Goal: Information Seeking & Learning: Learn about a topic

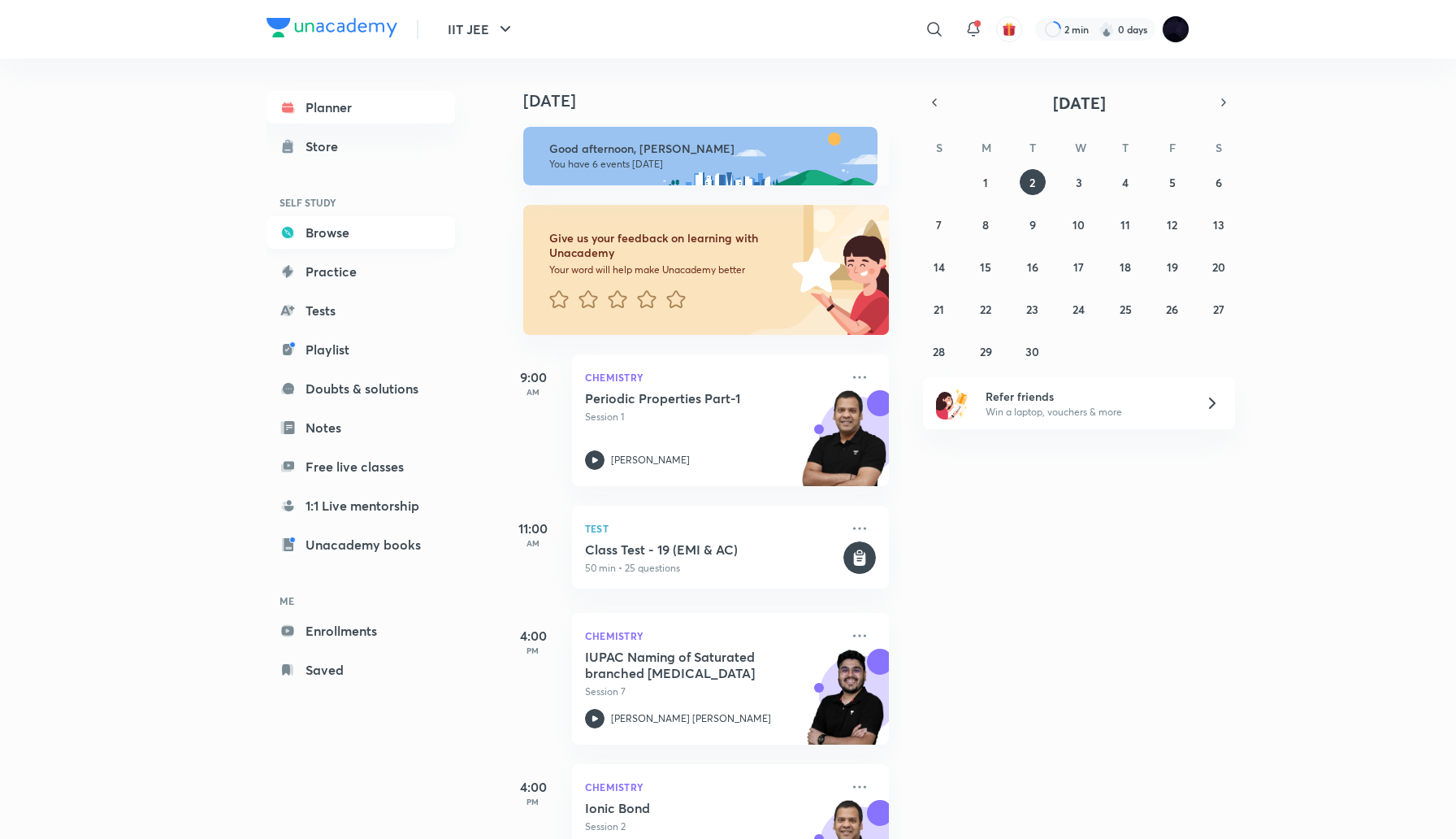
click at [403, 230] on link "Browse" at bounding box center [360, 231] width 188 height 32
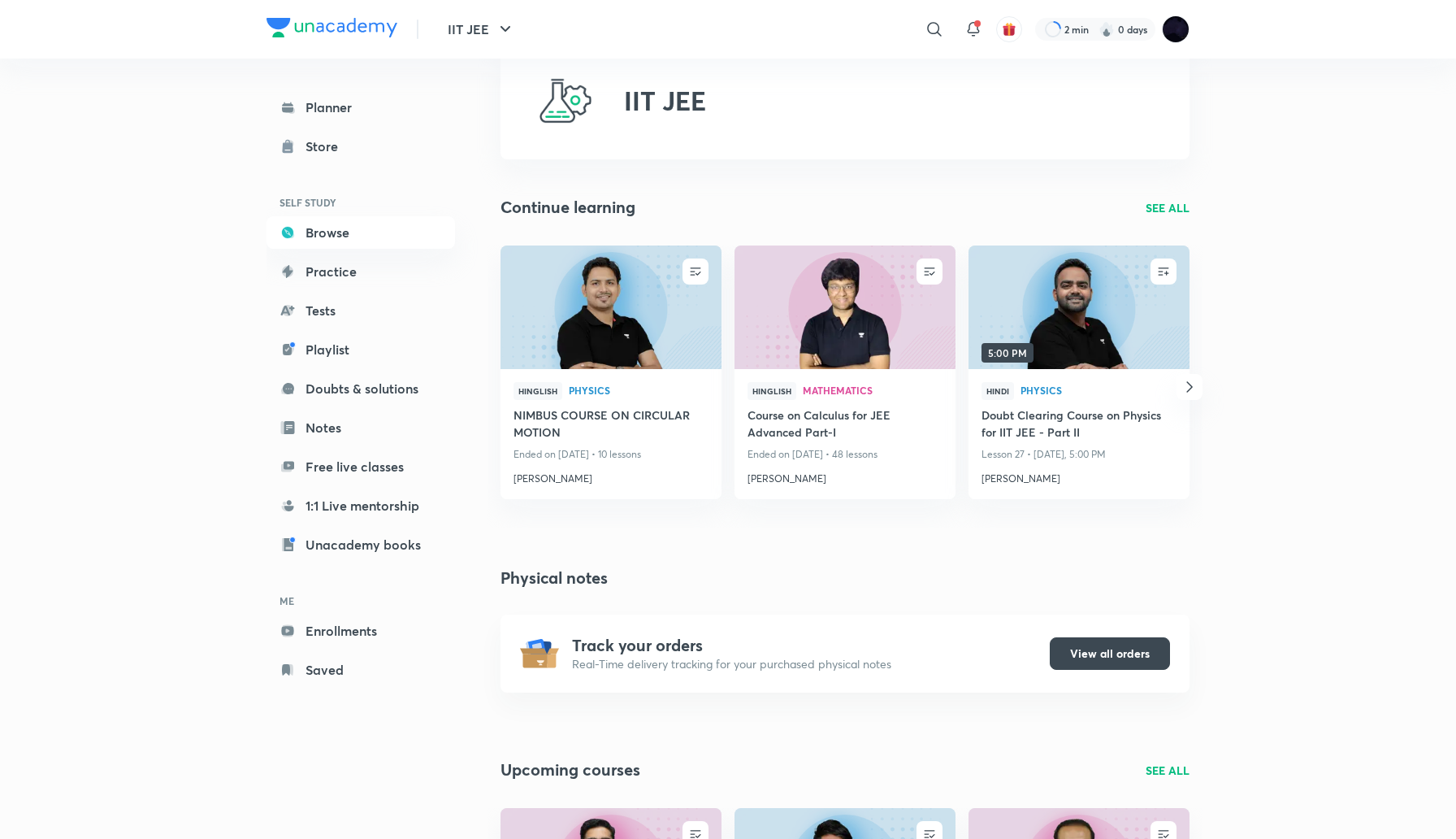
scroll to position [50, 0]
click at [341, 351] on link "Playlist" at bounding box center [360, 349] width 188 height 32
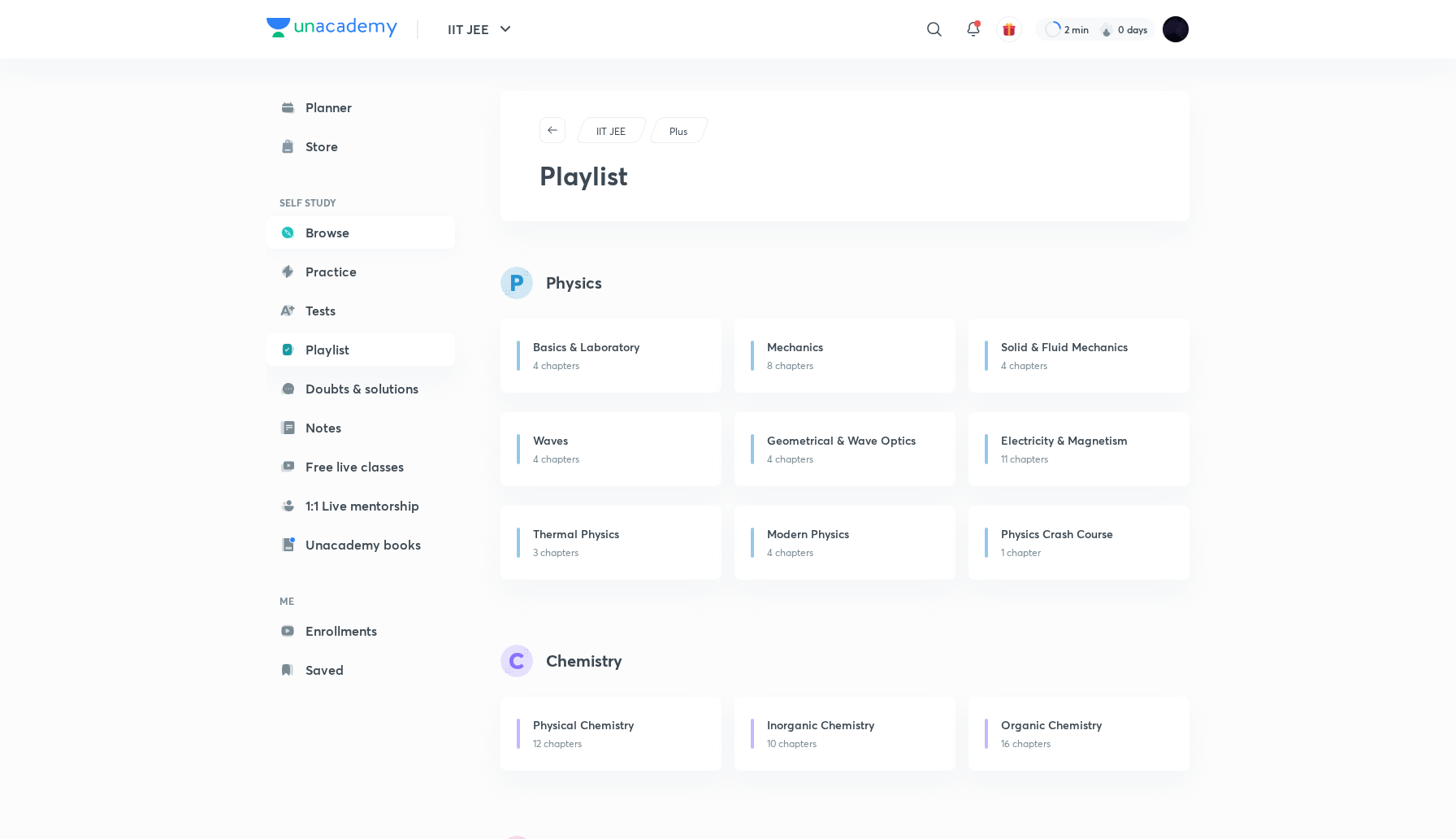
click at [358, 231] on link "Browse" at bounding box center [360, 231] width 188 height 32
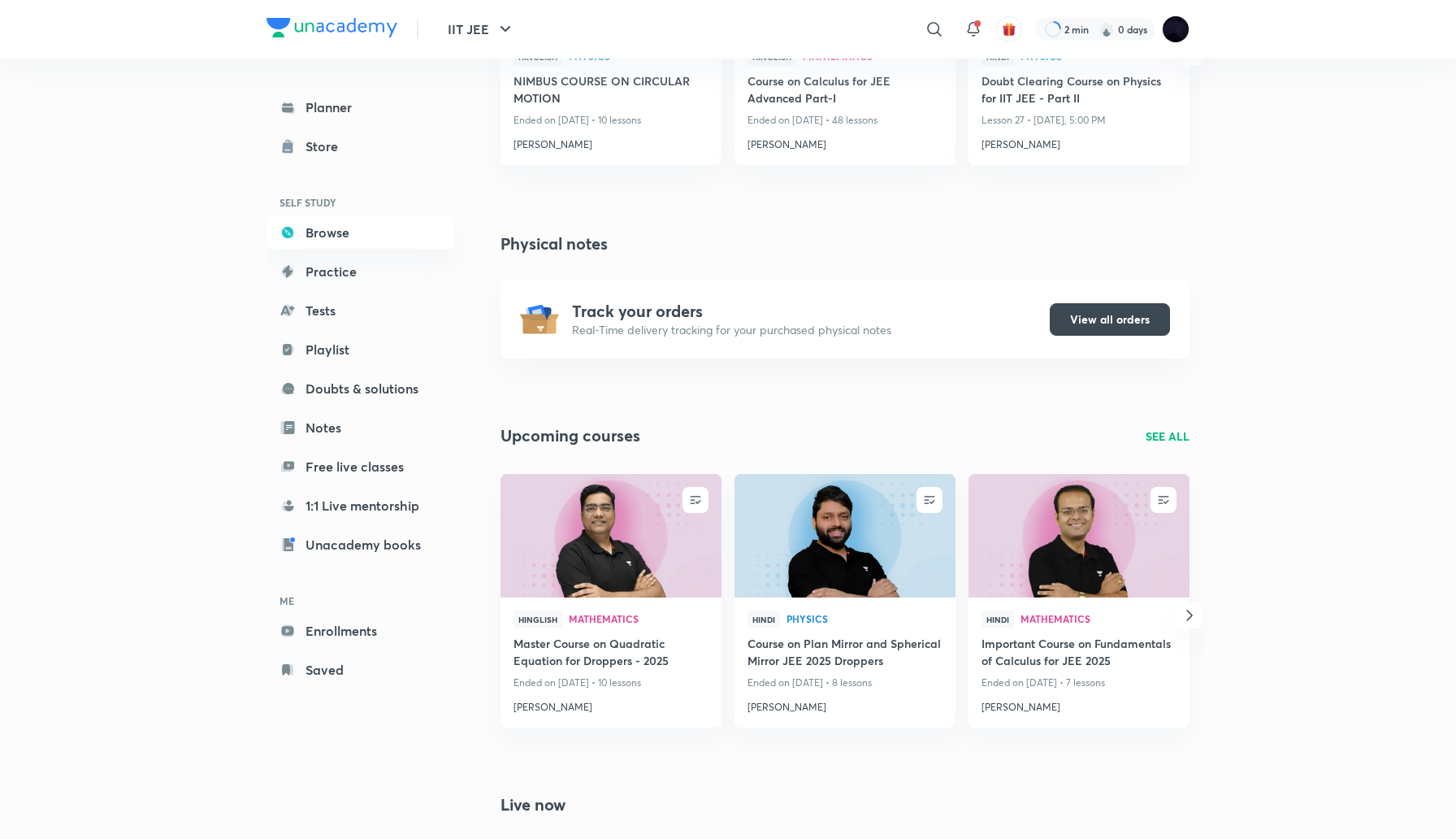
scroll to position [382, 0]
click at [639, 508] on img at bounding box center [610, 535] width 225 height 126
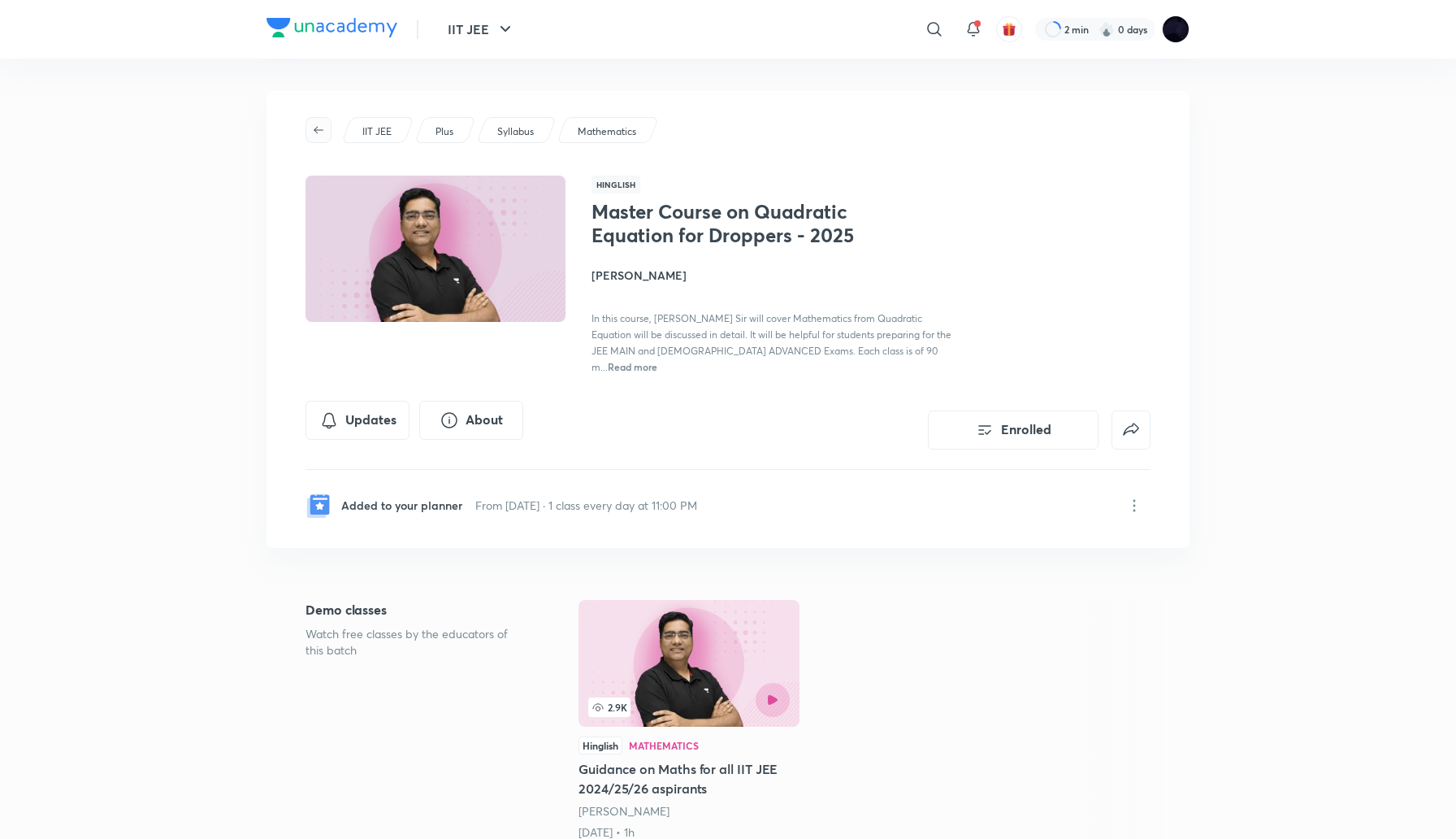
click at [316, 133] on icon "button" at bounding box center [318, 129] width 10 height 7
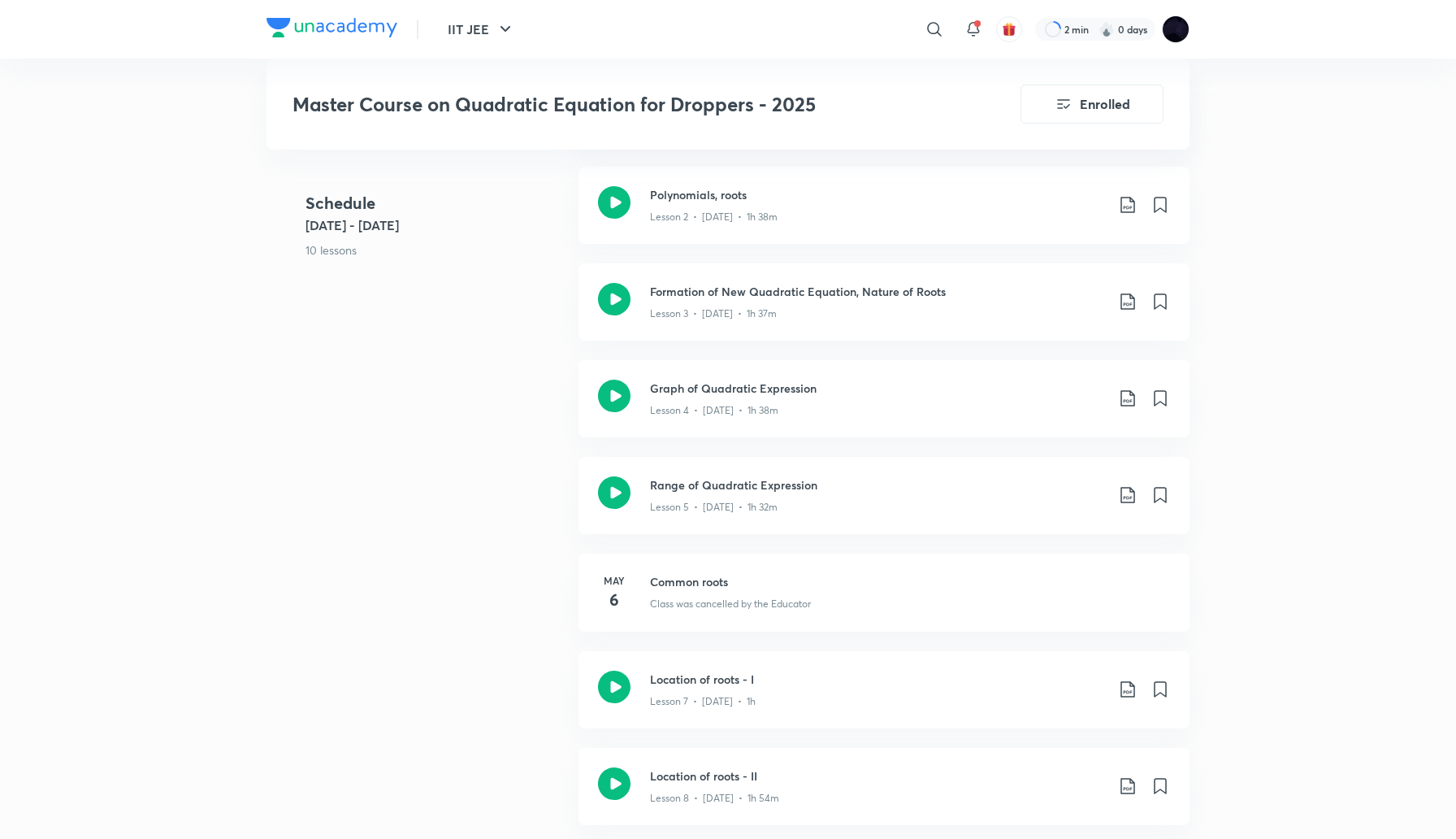
scroll to position [1047, 0]
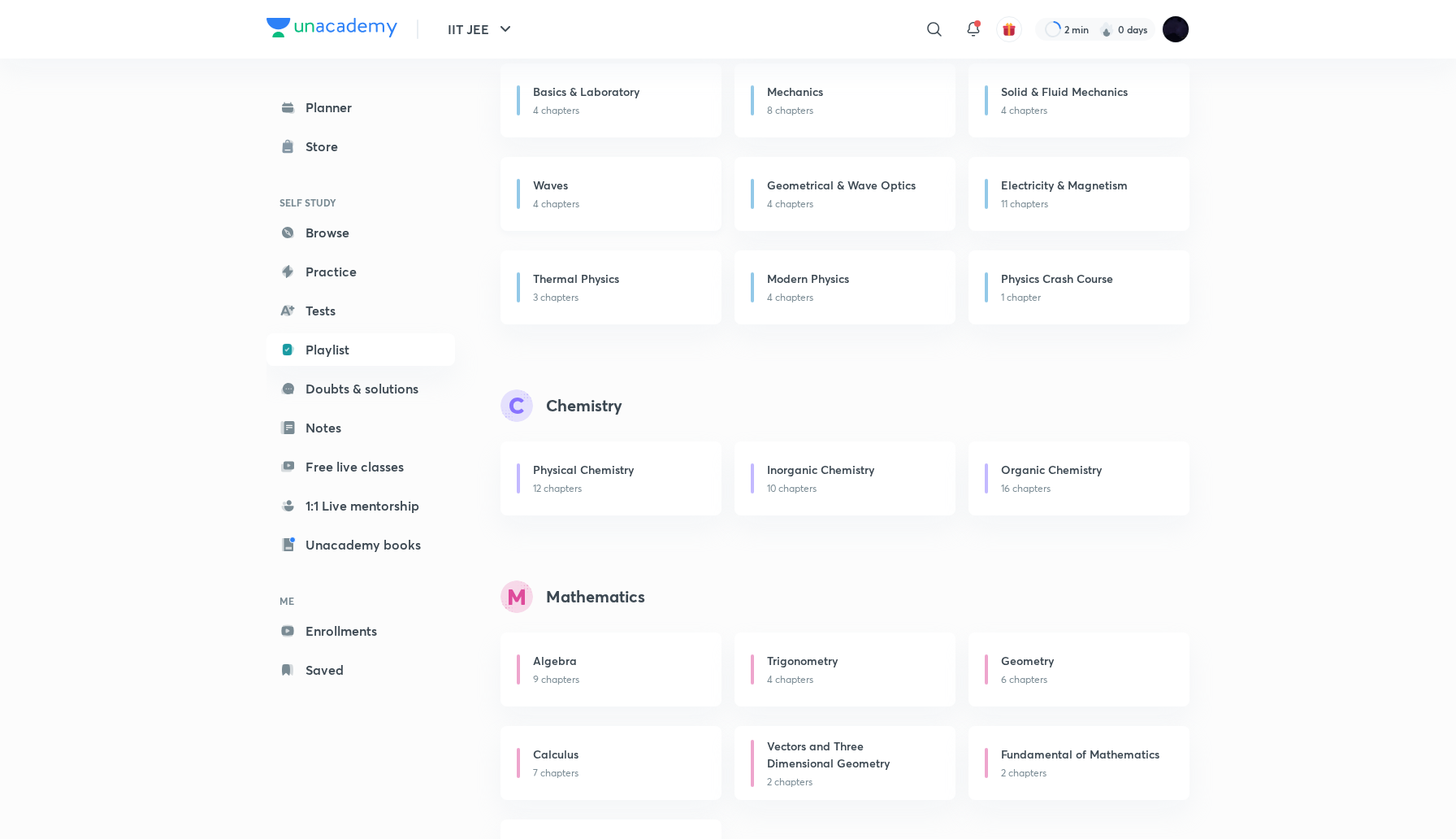
scroll to position [339, 0]
